Goal: Navigation & Orientation: Find specific page/section

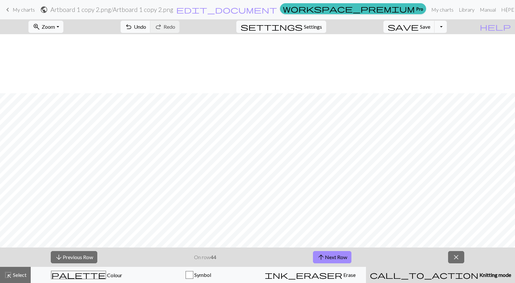
scroll to position [59, 0]
click at [335, 256] on button "arrow_upward Next Row" at bounding box center [332, 257] width 38 height 12
click at [329, 258] on button "arrow_upward Next Row" at bounding box center [332, 257] width 38 height 12
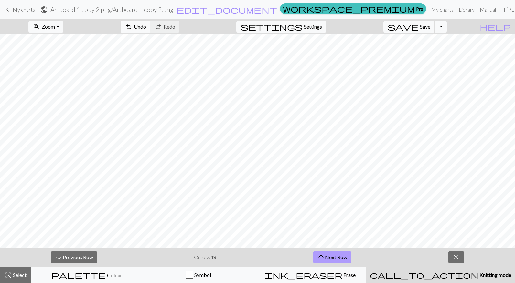
click at [326, 257] on button "arrow_upward Next Row" at bounding box center [332, 257] width 38 height 12
click at [328, 257] on button "arrow_upward Next Row" at bounding box center [332, 257] width 38 height 12
click at [333, 257] on button "arrow_upward Next Row" at bounding box center [332, 257] width 38 height 12
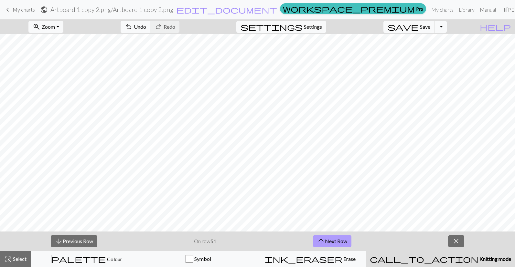
click at [330, 243] on button "arrow_upward Next Row" at bounding box center [332, 241] width 38 height 12
click at [337, 241] on button "arrow_upward Next Row" at bounding box center [332, 241] width 38 height 12
click at [330, 244] on button "arrow_upward Next Row" at bounding box center [332, 241] width 38 height 12
